Goal: Use online tool/utility: Utilize a website feature to perform a specific function

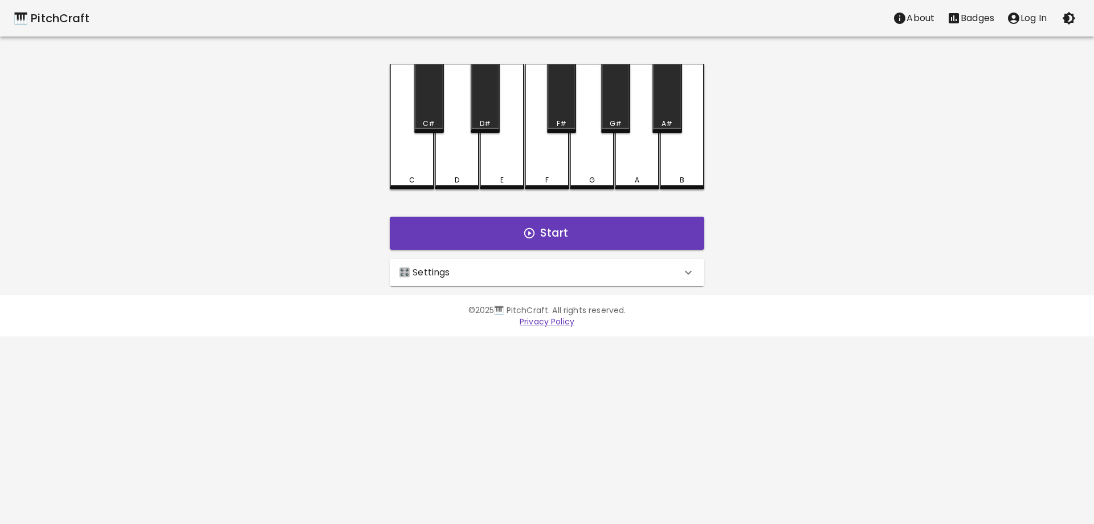
click at [419, 272] on p "🎛️ Settings" at bounding box center [424, 273] width 51 height 14
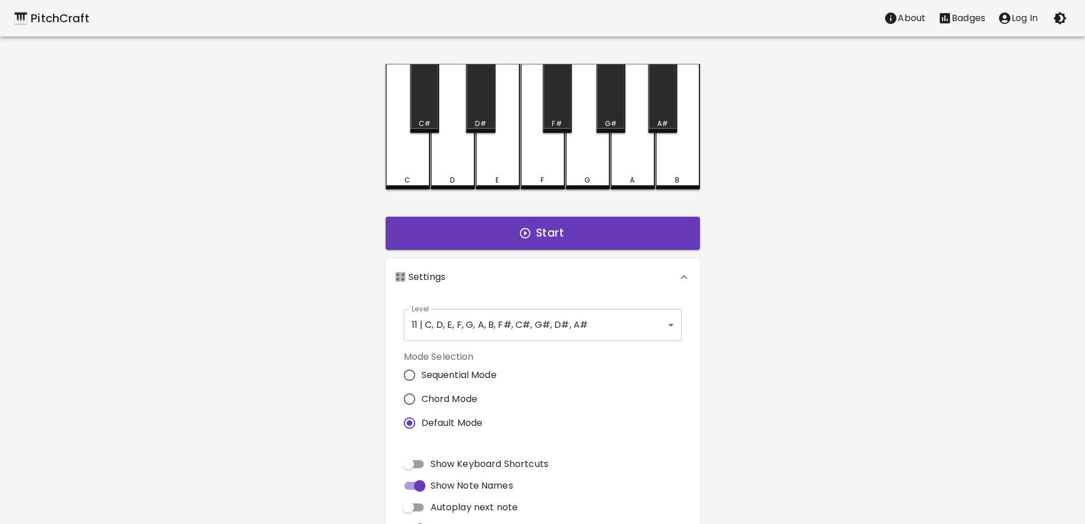
click at [599, 346] on div "Mode Selection Sequential Mode Chord Mode Default Mode" at bounding box center [542, 392] width 287 height 94
click at [597, 333] on body "🎹 PitchCraft About Badges Log In C C# D D# E F F# G G# A A# B Start 🎛️ Settings…" at bounding box center [542, 345] width 1085 height 690
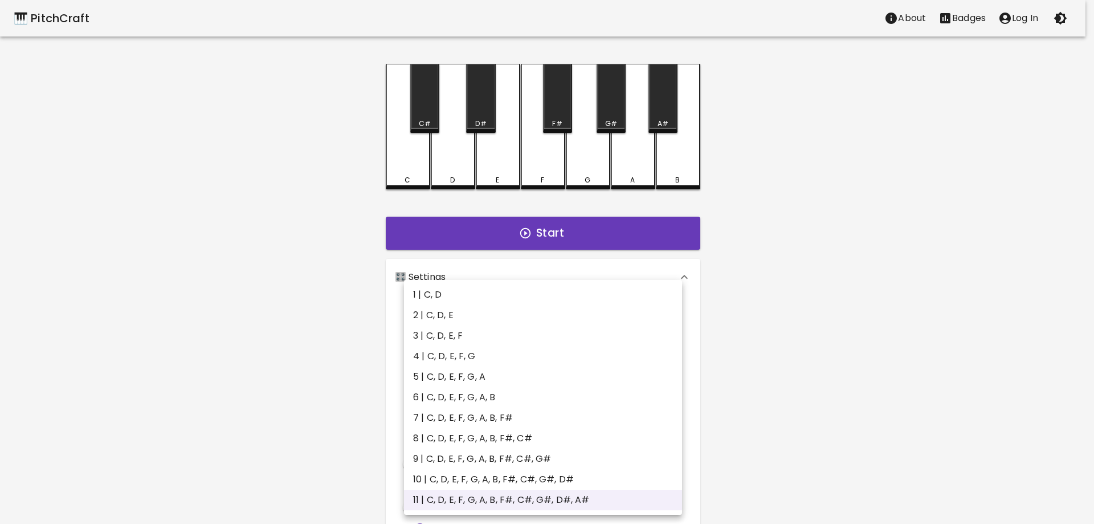
click at [452, 295] on li "1 | C, D" at bounding box center [543, 294] width 278 height 21
type input "1"
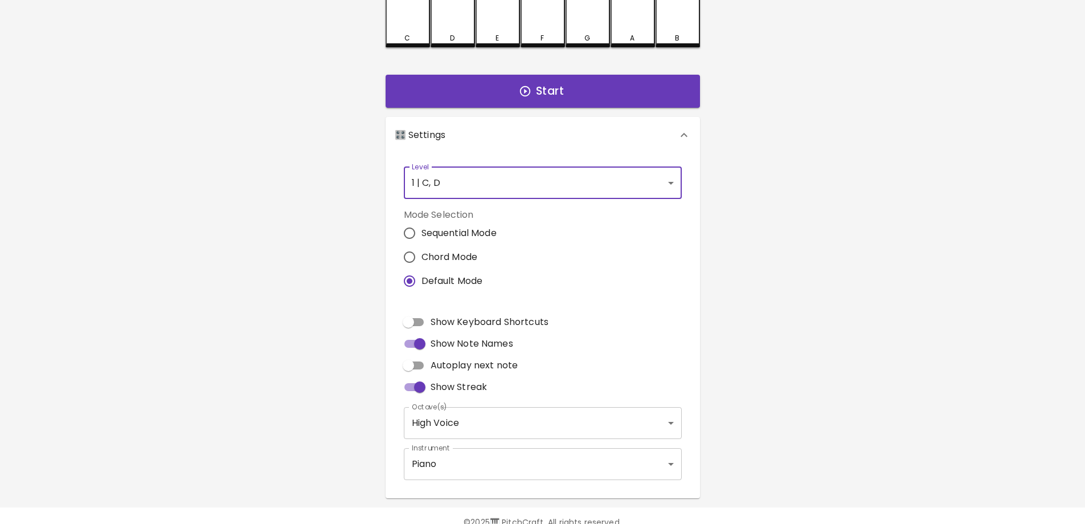
scroll to position [166, 0]
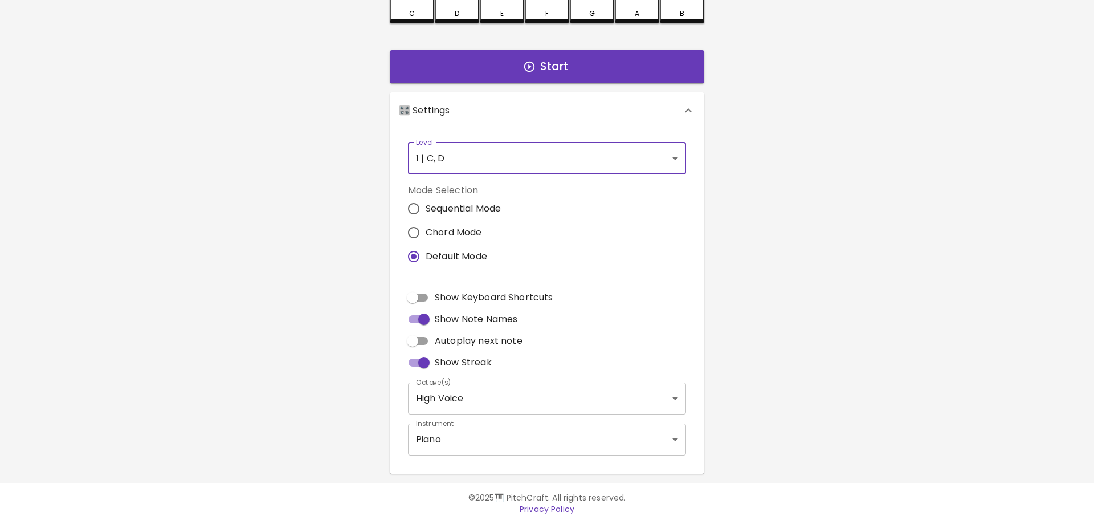
click at [658, 395] on body "🎹 PitchCraft About Badges Log In C C# D D# E F F# G G# A A# B Start 🎛️ Settings…" at bounding box center [547, 179] width 1094 height 690
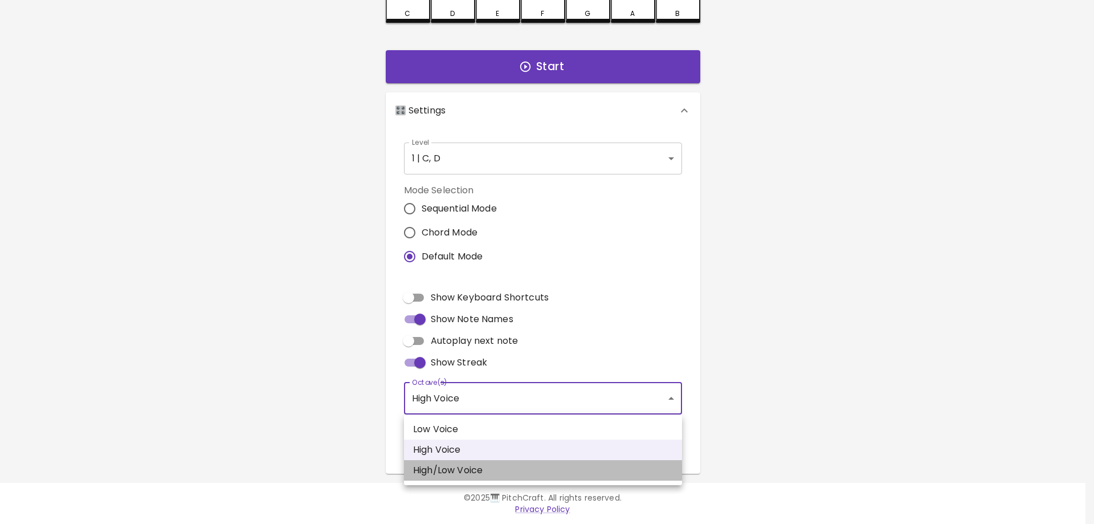
click at [570, 472] on li "High/Low Voice" at bounding box center [543, 470] width 278 height 21
type input "3,4"
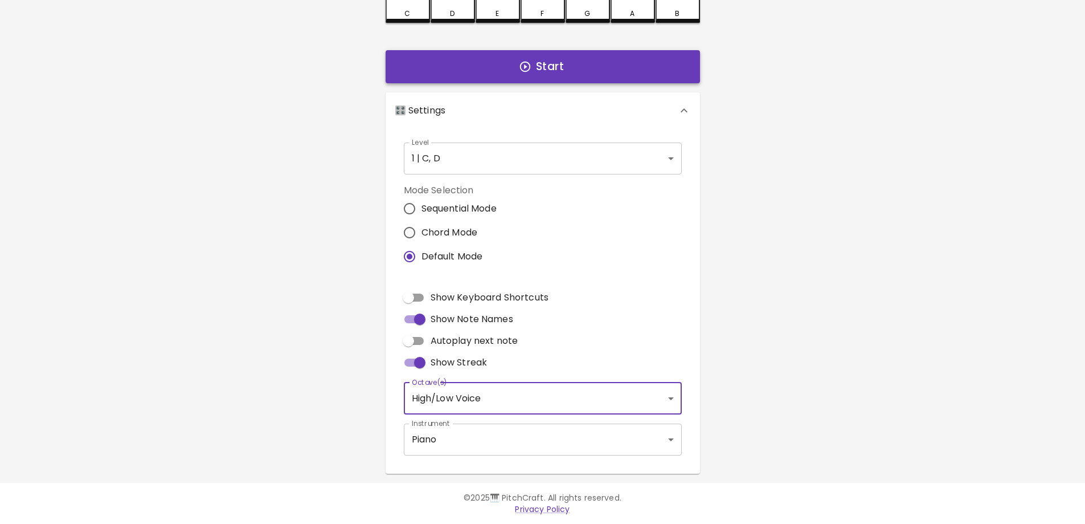
click at [575, 60] on button "Start" at bounding box center [543, 66] width 315 height 33
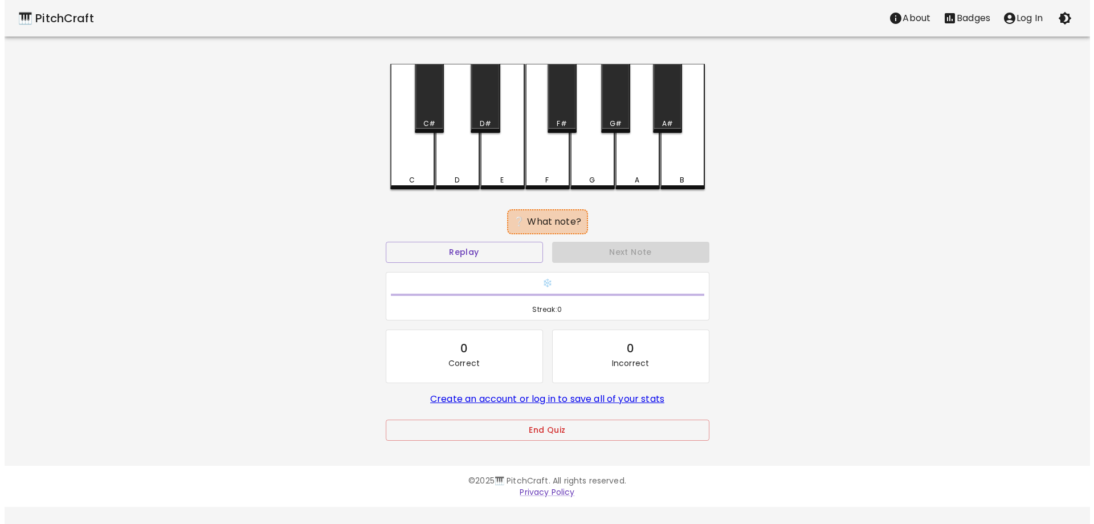
scroll to position [0, 0]
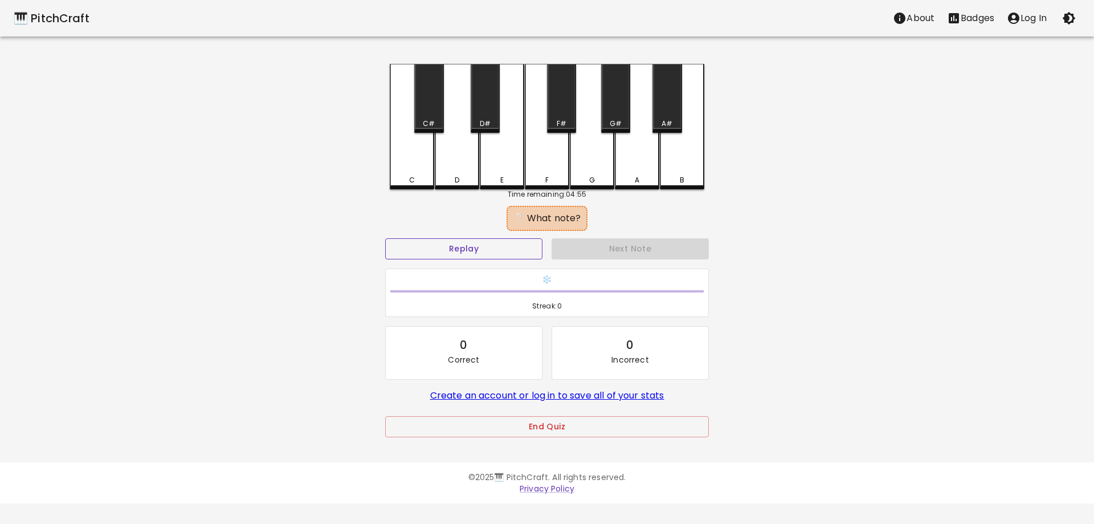
click at [431, 251] on button "Replay" at bounding box center [463, 248] width 157 height 21
click at [515, 243] on button "Replay" at bounding box center [463, 248] width 157 height 21
click at [414, 175] on div "C" at bounding box center [412, 180] width 6 height 10
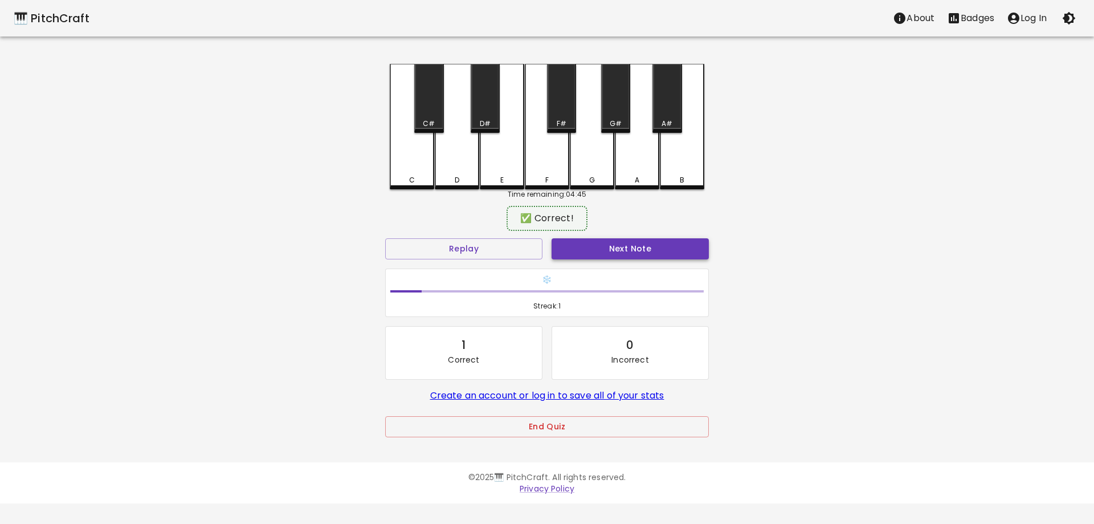
click at [639, 256] on button "Next Note" at bounding box center [630, 248] width 157 height 21
click at [410, 174] on div "C" at bounding box center [412, 125] width 44 height 123
click at [649, 248] on button "Next Note" at bounding box center [630, 248] width 157 height 21
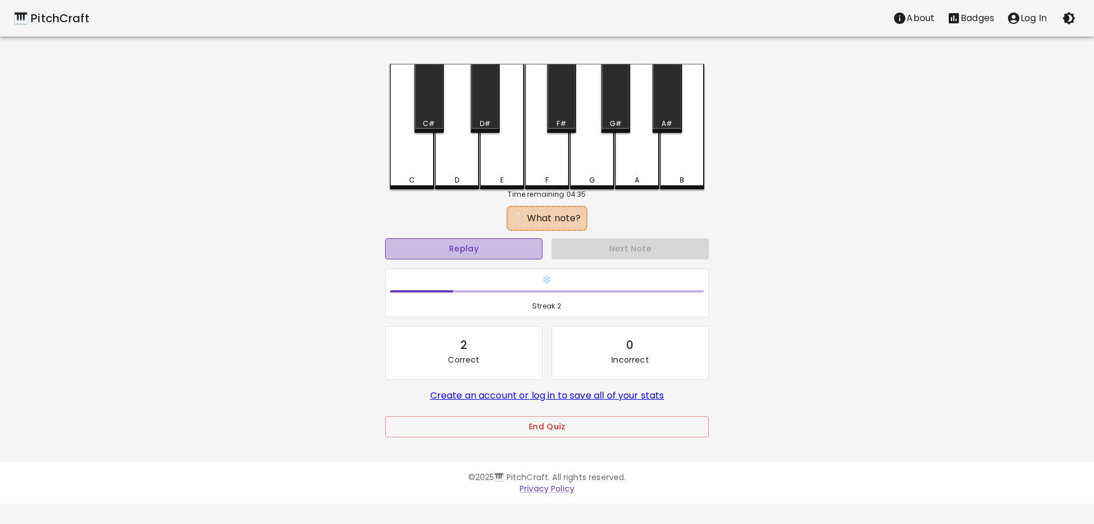
click at [477, 244] on button "Replay" at bounding box center [463, 248] width 157 height 21
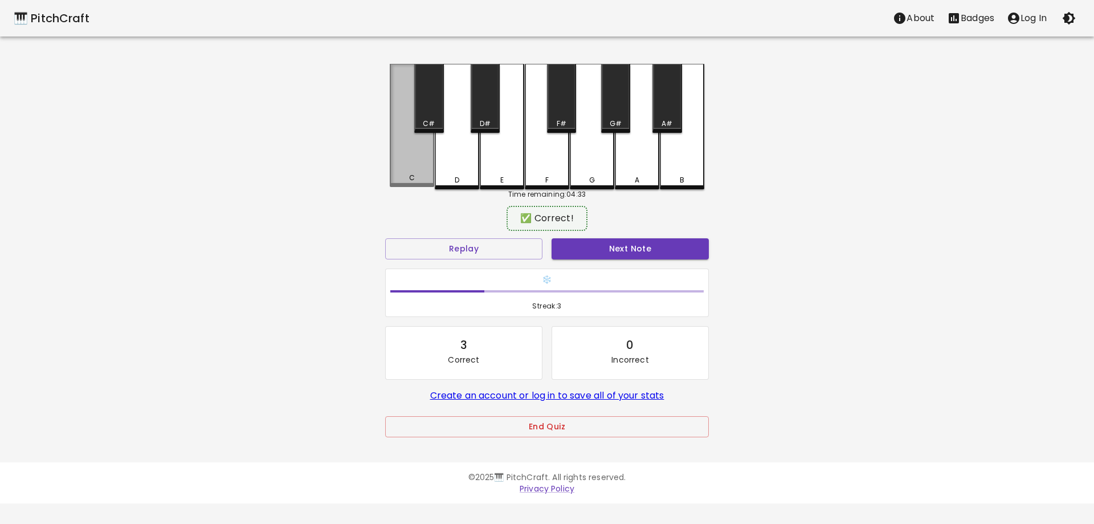
click at [413, 167] on div "C" at bounding box center [412, 125] width 44 height 123
click at [569, 246] on button "Next Note" at bounding box center [630, 248] width 157 height 21
click at [414, 177] on div "C" at bounding box center [412, 178] width 6 height 10
click at [581, 243] on button "Next Note" at bounding box center [630, 248] width 157 height 21
click at [407, 177] on div "C" at bounding box center [412, 178] width 42 height 10
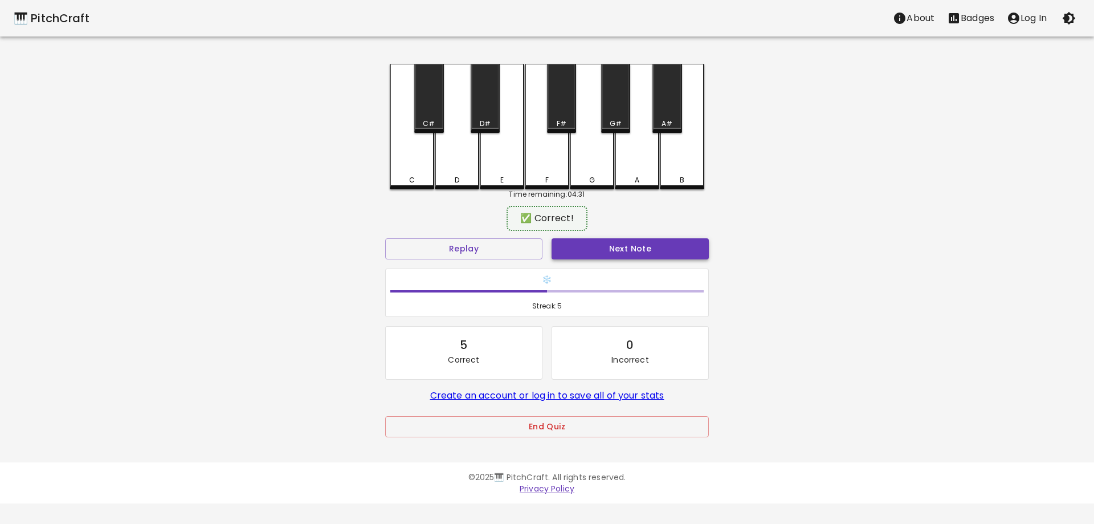
click at [616, 250] on button "Next Note" at bounding box center [630, 248] width 157 height 21
click at [455, 168] on div "D" at bounding box center [457, 125] width 44 height 123
click at [564, 244] on button "Next Note" at bounding box center [630, 248] width 157 height 21
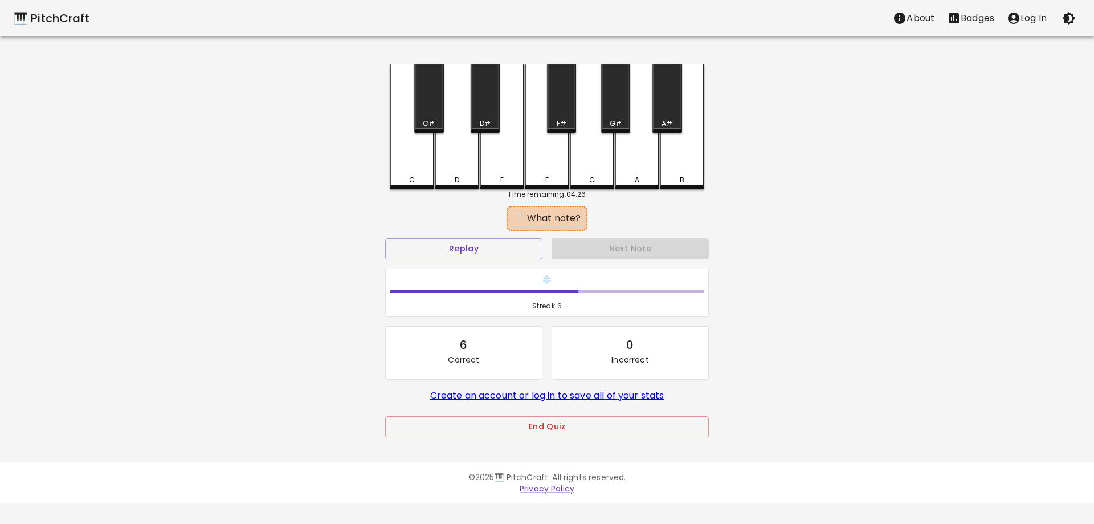
click at [412, 172] on div "C" at bounding box center [412, 126] width 44 height 125
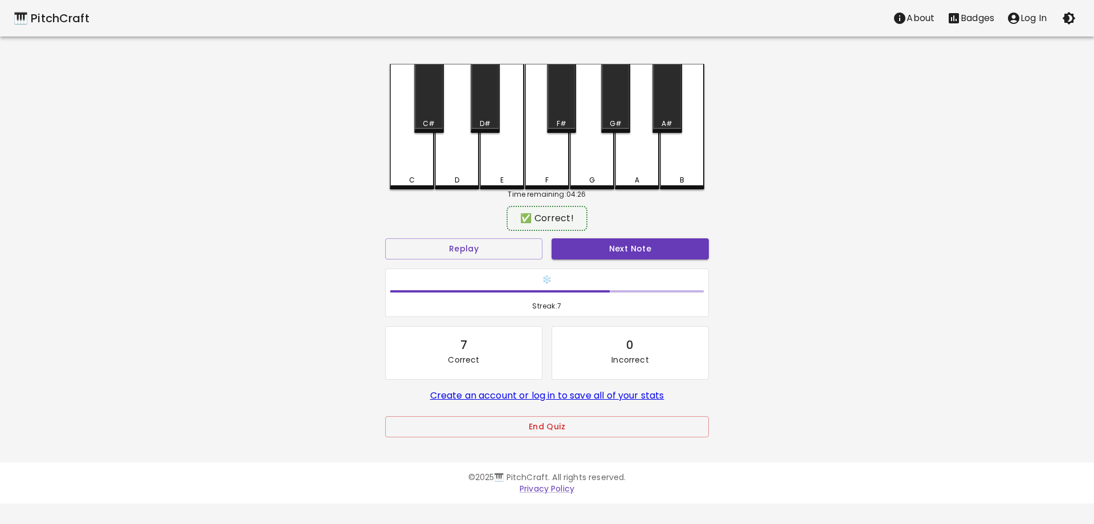
click at [582, 248] on button "Next Note" at bounding box center [630, 248] width 157 height 21
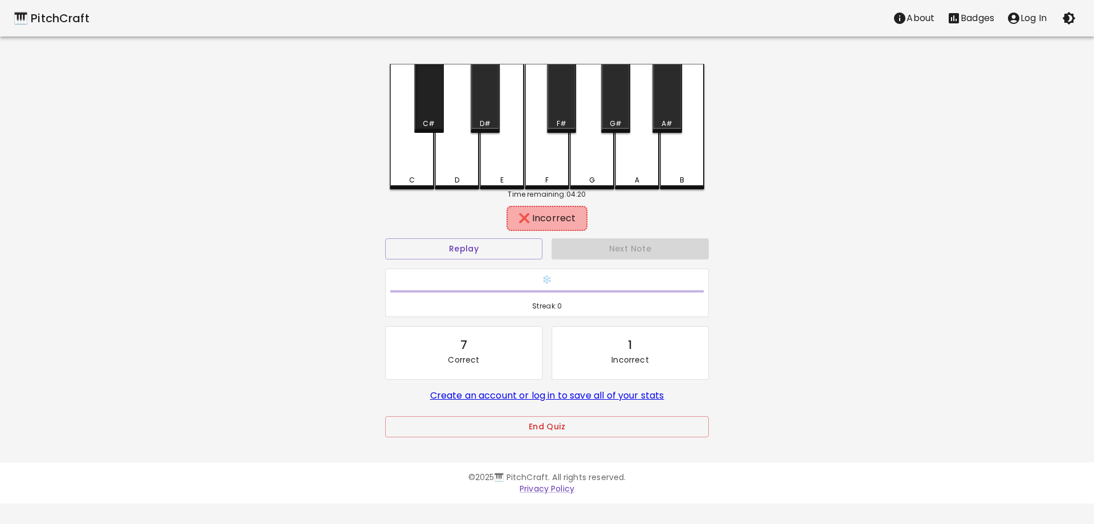
click at [431, 121] on div "C#" at bounding box center [429, 124] width 12 height 10
click at [497, 158] on div "E" at bounding box center [502, 126] width 44 height 125
click at [403, 185] on div "C" at bounding box center [412, 125] width 44 height 123
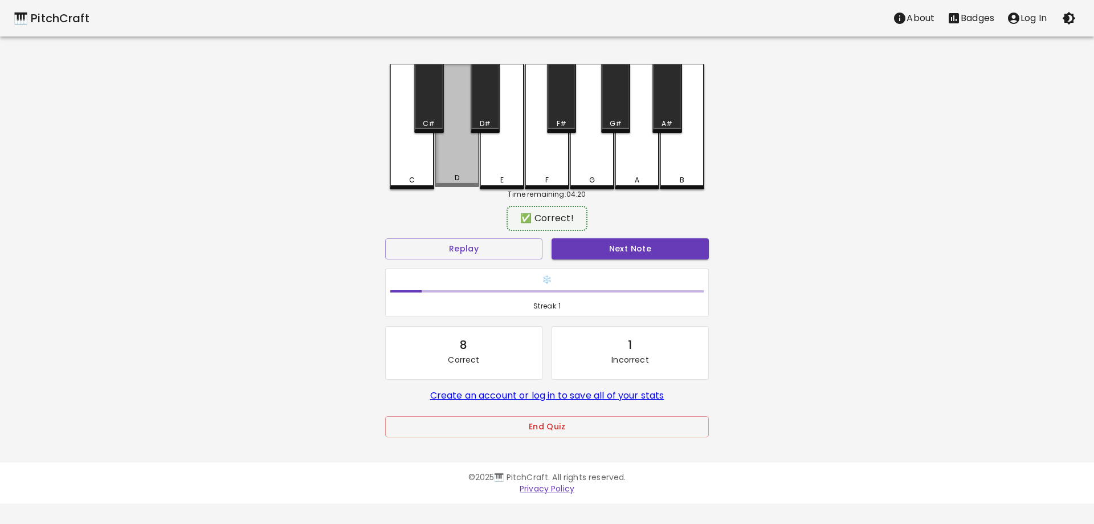
click at [466, 159] on div "D" at bounding box center [457, 125] width 44 height 123
